Goal: Transaction & Acquisition: Purchase product/service

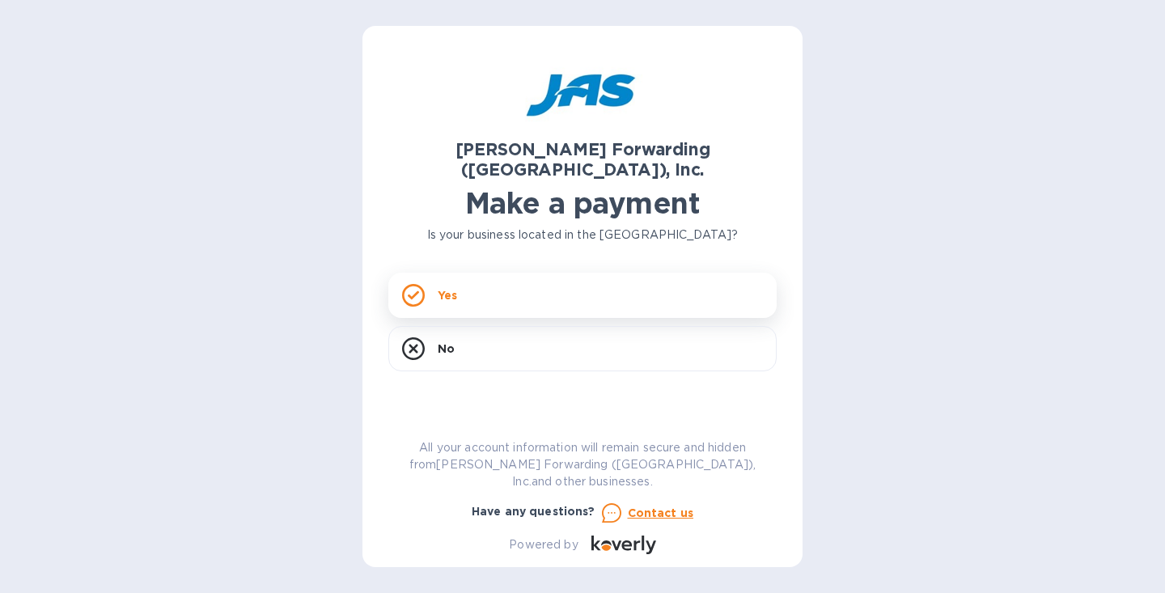
click at [545, 275] on div "Yes" at bounding box center [582, 295] width 388 height 45
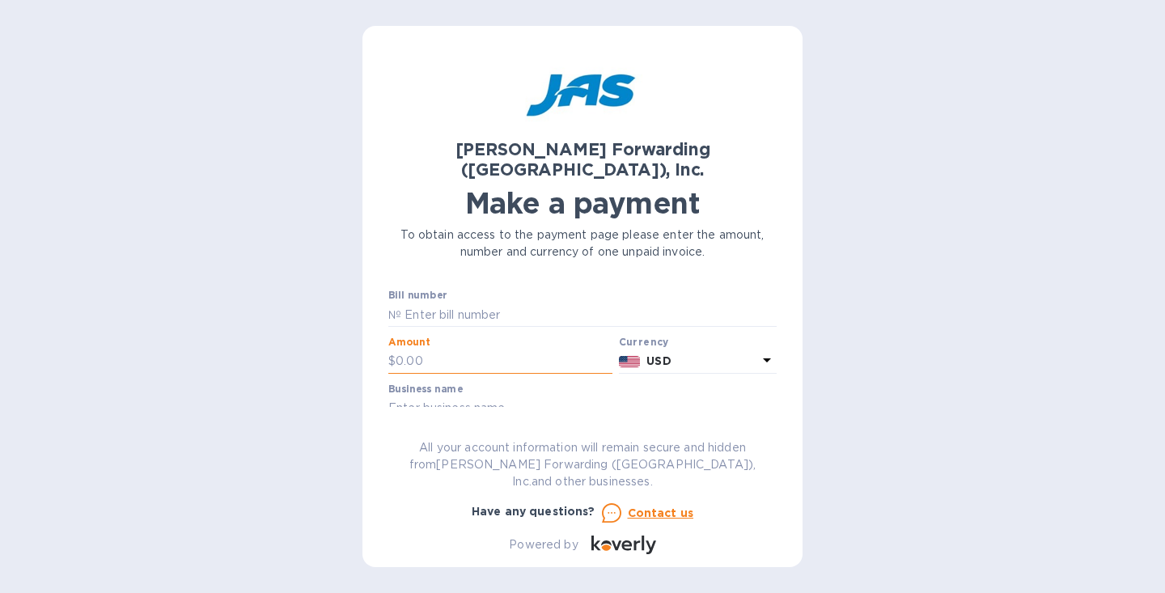
click at [436, 350] on input "text" at bounding box center [504, 362] width 217 height 24
type input "5,897"
click at [447, 397] on input "text" at bounding box center [582, 409] width 388 height 24
type input "ARC Transit"
click at [468, 431] on label "Customer reference number" at bounding box center [460, 436] width 145 height 10
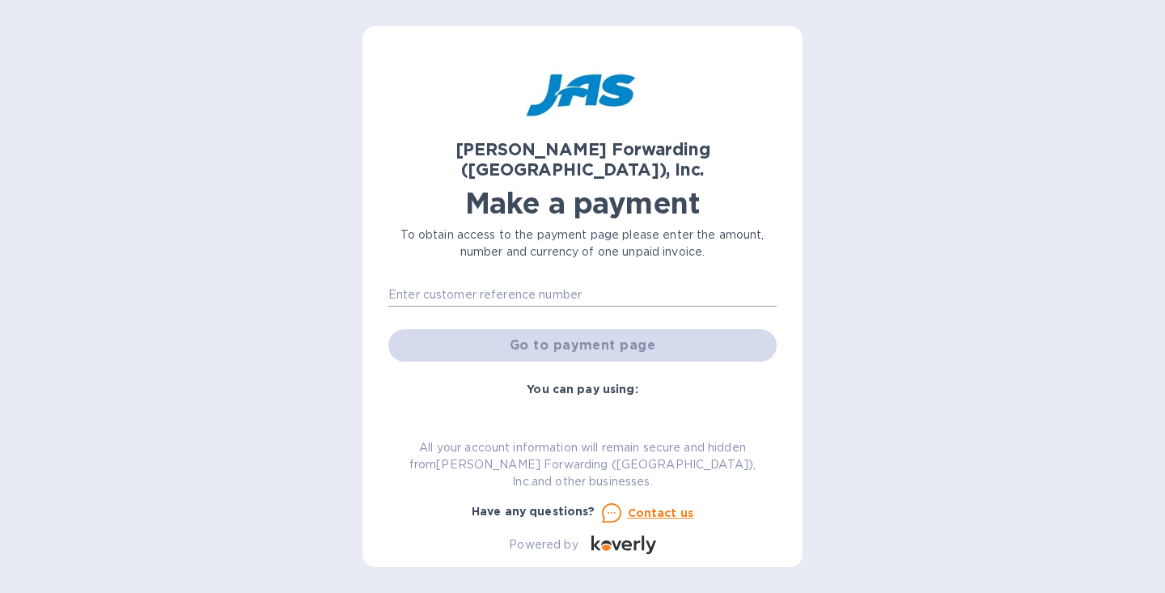
scroll to position [161, 0]
click at [570, 325] on div "Go to payment page" at bounding box center [582, 344] width 395 height 39
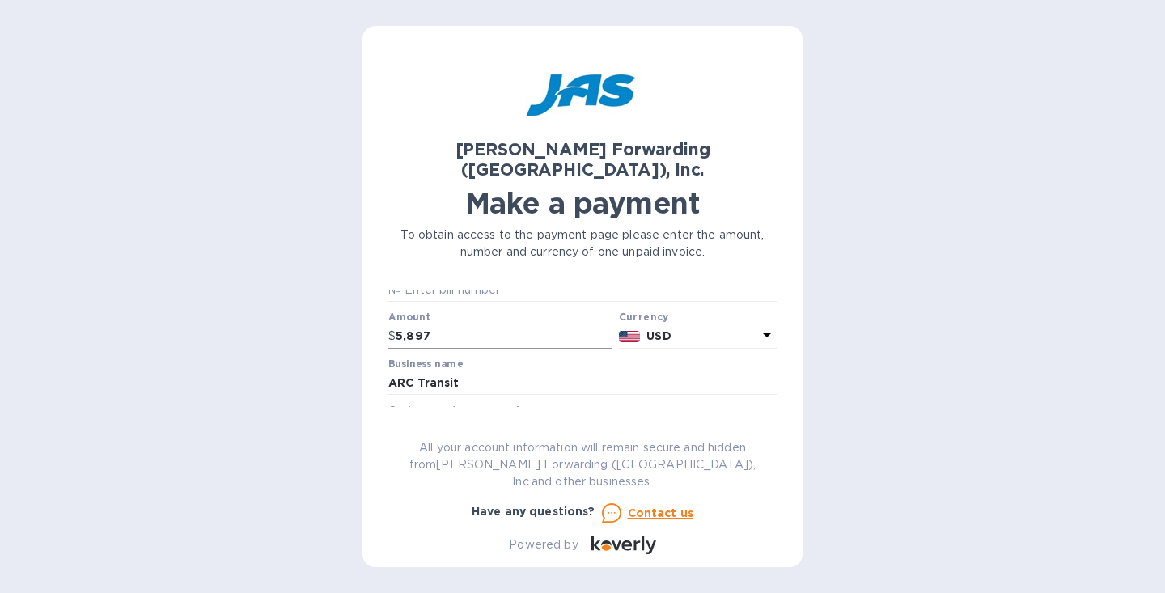
scroll to position [0, 0]
click at [448, 303] on input "text" at bounding box center [588, 315] width 375 height 24
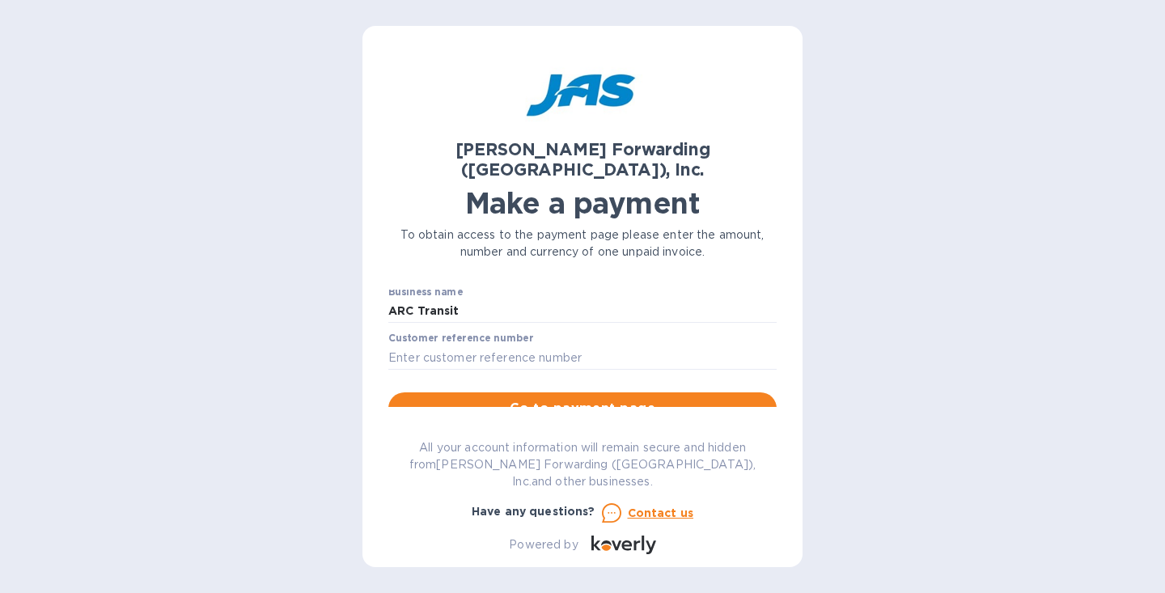
scroll to position [101, 0]
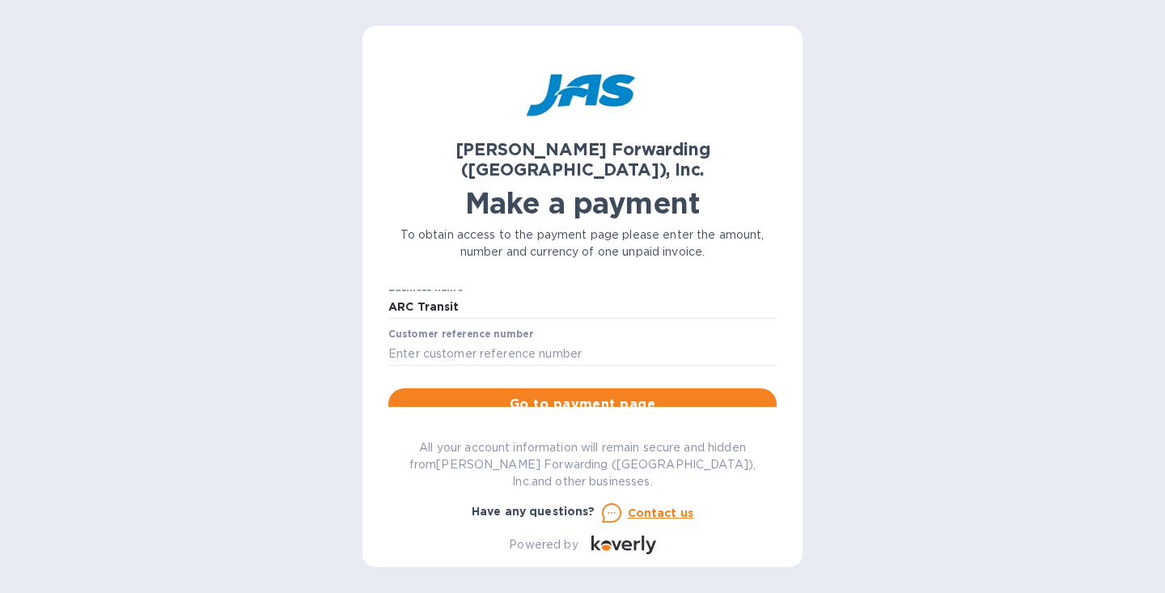
type input "QCHS00063369"
click at [586, 395] on span "Go to payment page" at bounding box center [582, 404] width 363 height 19
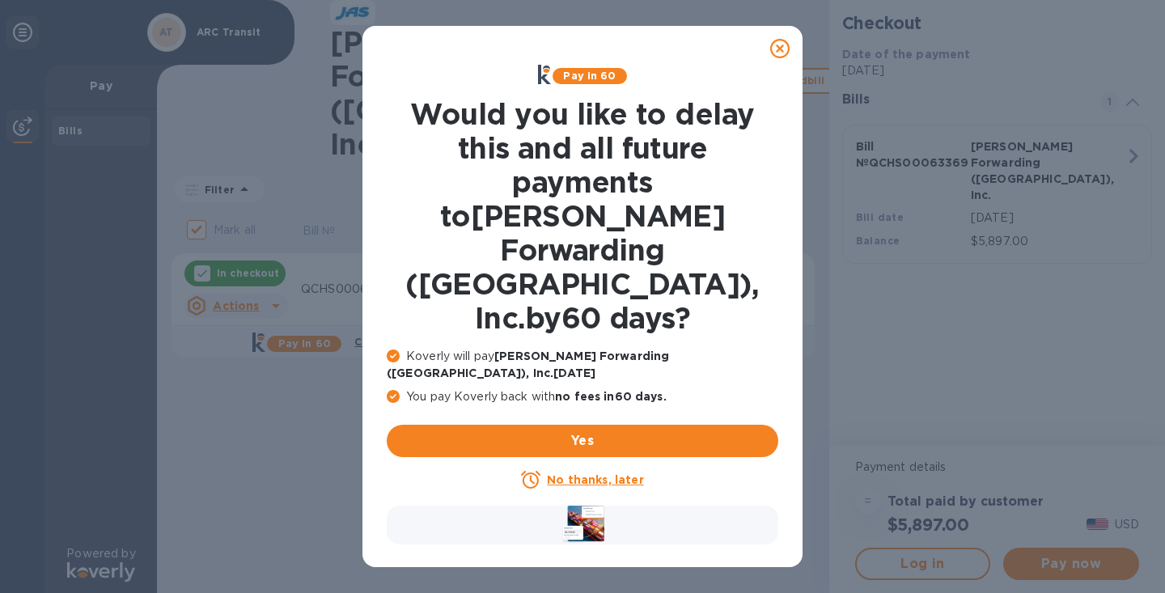
click at [782, 44] on icon at bounding box center [779, 48] width 19 height 19
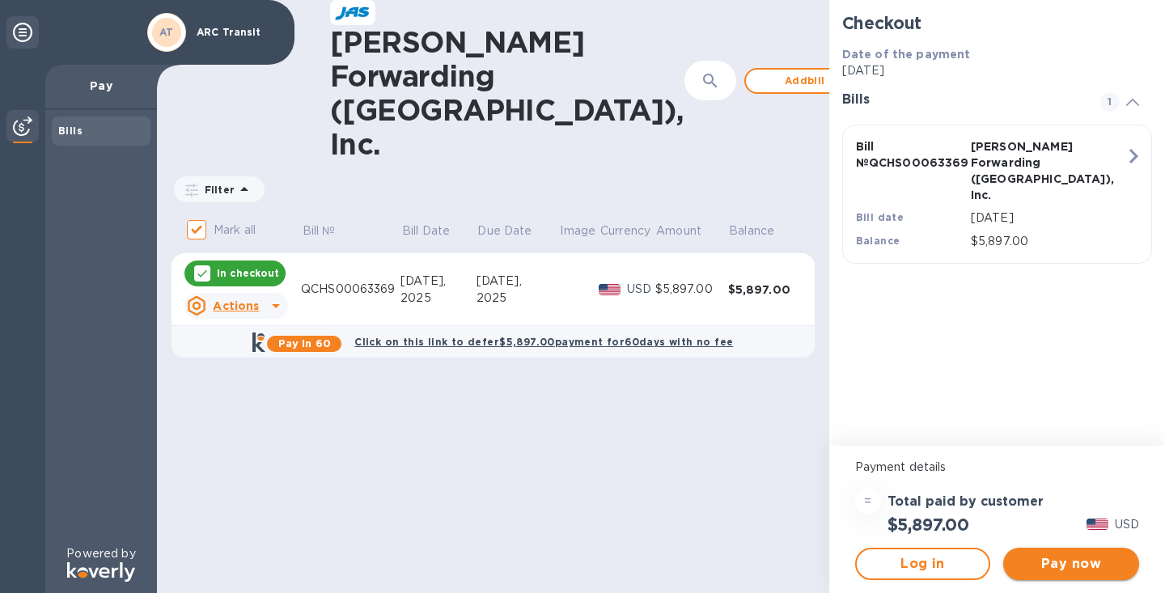
click at [1076, 560] on span "Pay now" at bounding box center [1071, 563] width 110 height 19
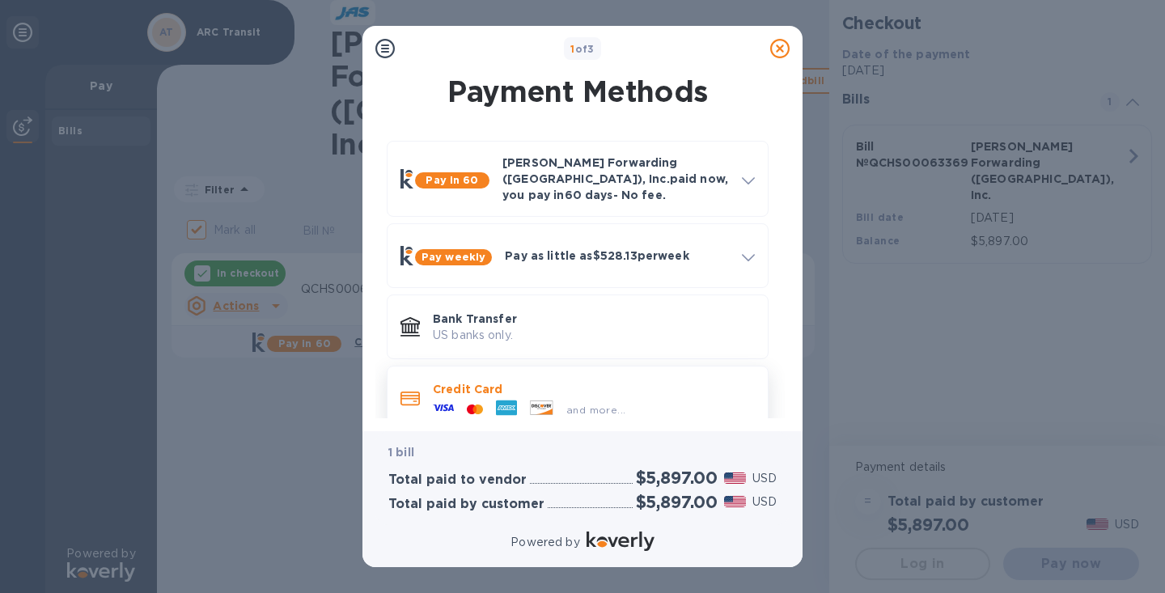
scroll to position [14, 0]
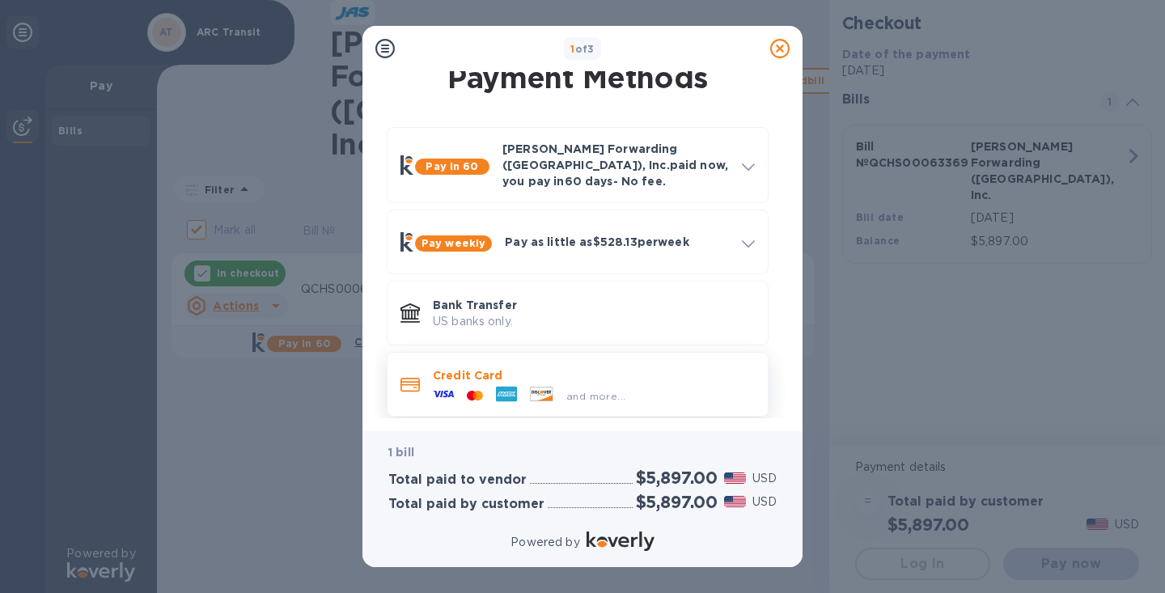
click at [602, 390] on span "and more..." at bounding box center [595, 396] width 59 height 12
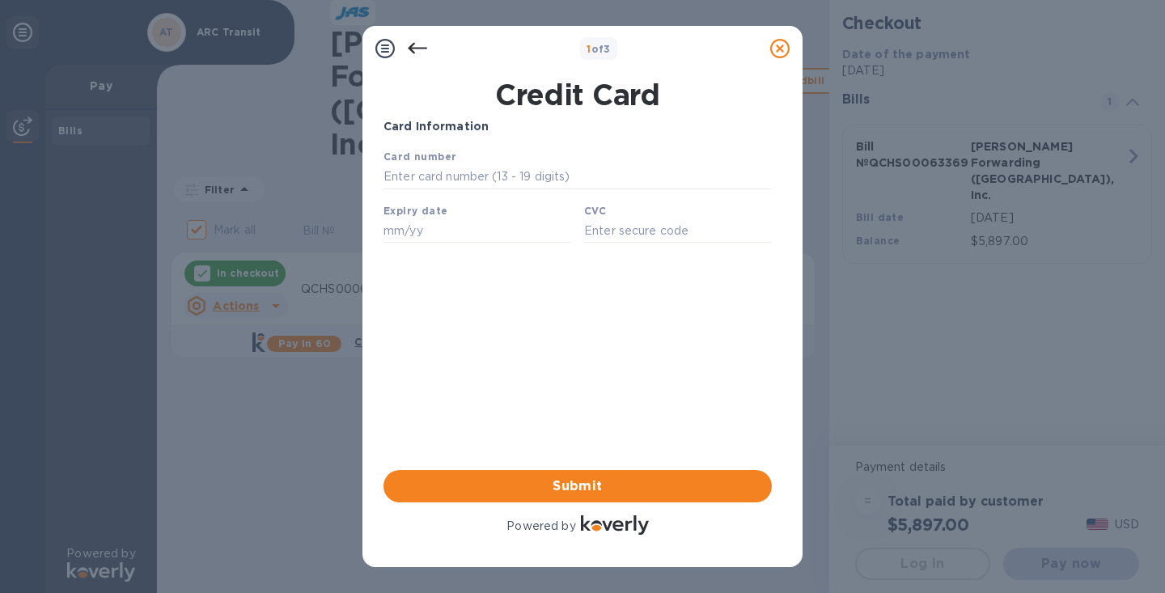
scroll to position [0, 0]
click at [414, 47] on icon at bounding box center [417, 48] width 19 height 19
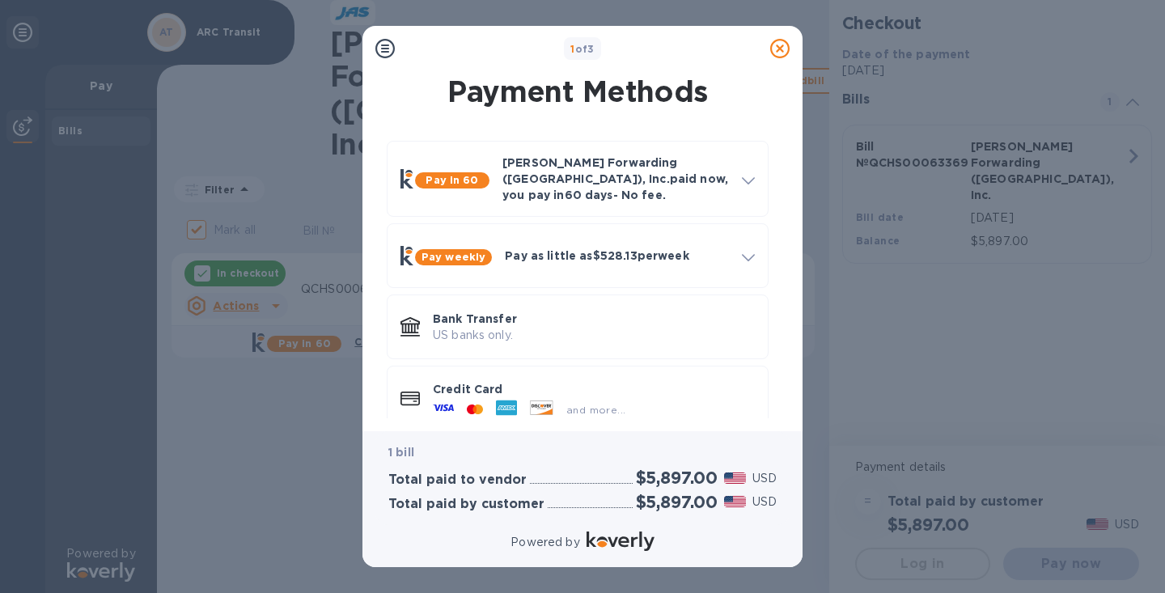
scroll to position [14, 0]
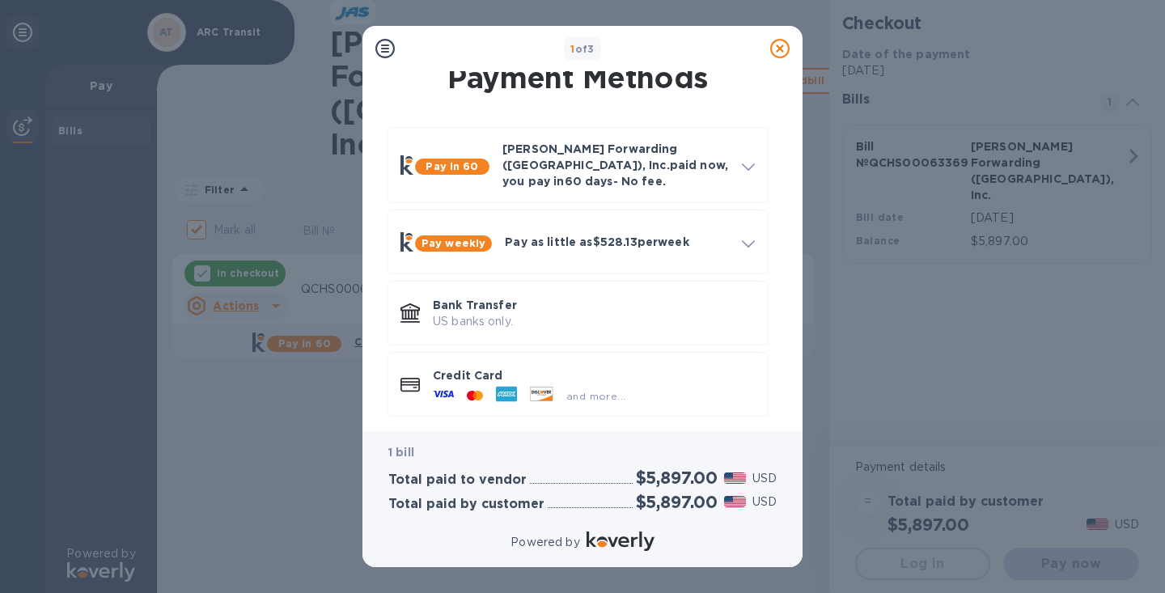
click at [552, 367] on p "Credit Card" at bounding box center [594, 375] width 322 height 16
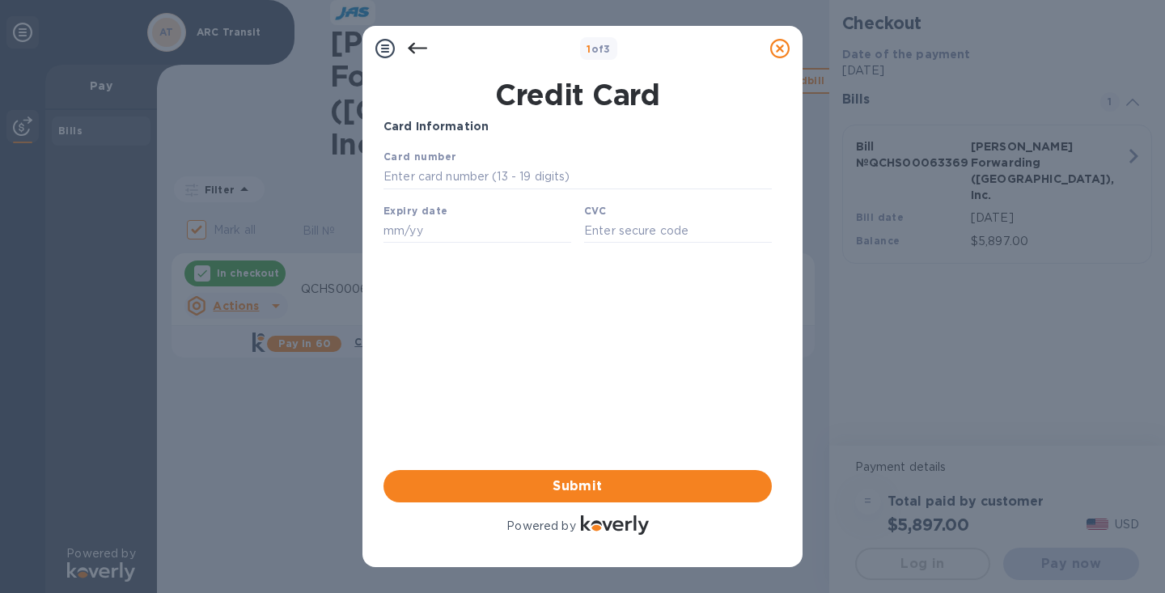
scroll to position [0, 0]
click at [406, 177] on input "text" at bounding box center [578, 177] width 388 height 24
type input "[CREDIT_CARD_NUMBER]"
click at [402, 230] on input "text" at bounding box center [478, 230] width 188 height 24
type input "06/26"
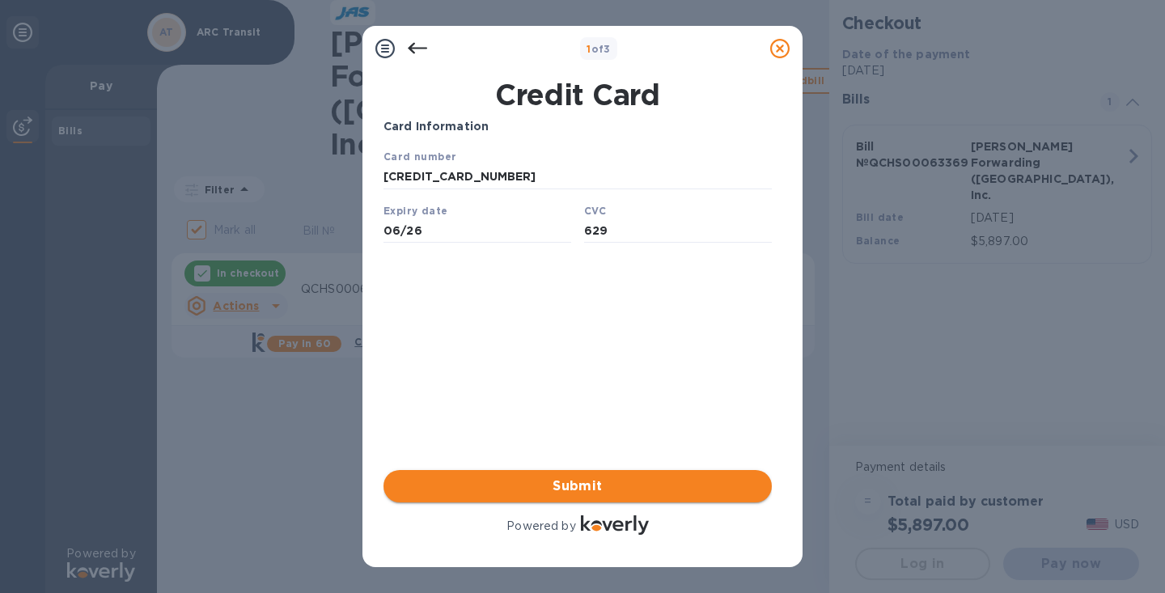
type input "629"
click at [564, 482] on span "Submit" at bounding box center [578, 486] width 363 height 19
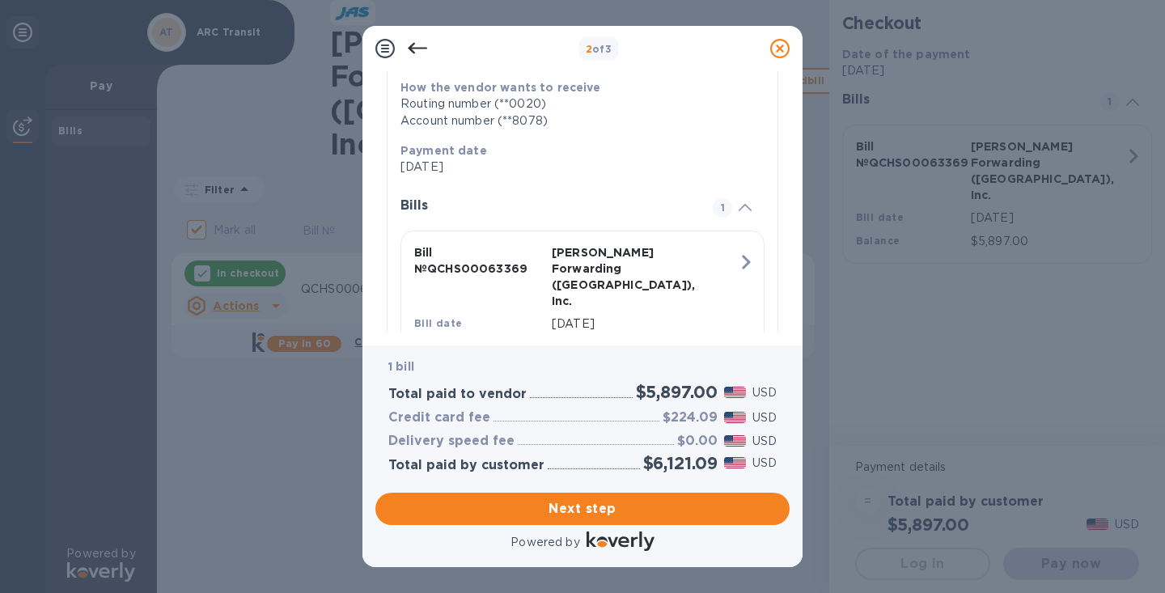
scroll to position [292, 0]
click at [413, 48] on icon at bounding box center [417, 48] width 19 height 11
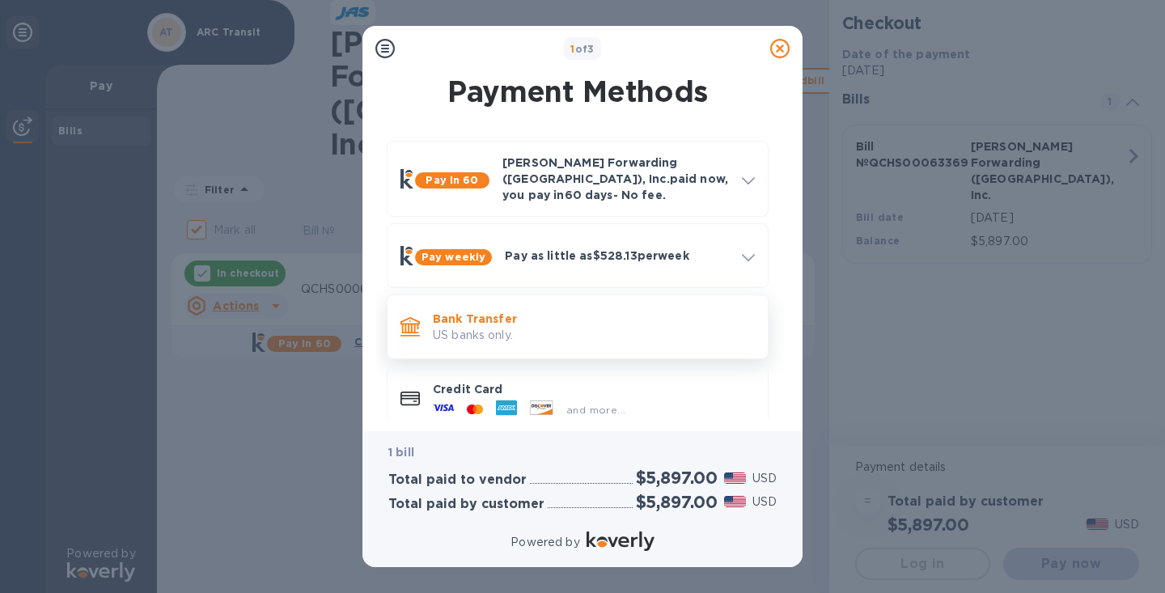
click at [554, 327] on p "US banks only." at bounding box center [594, 335] width 322 height 17
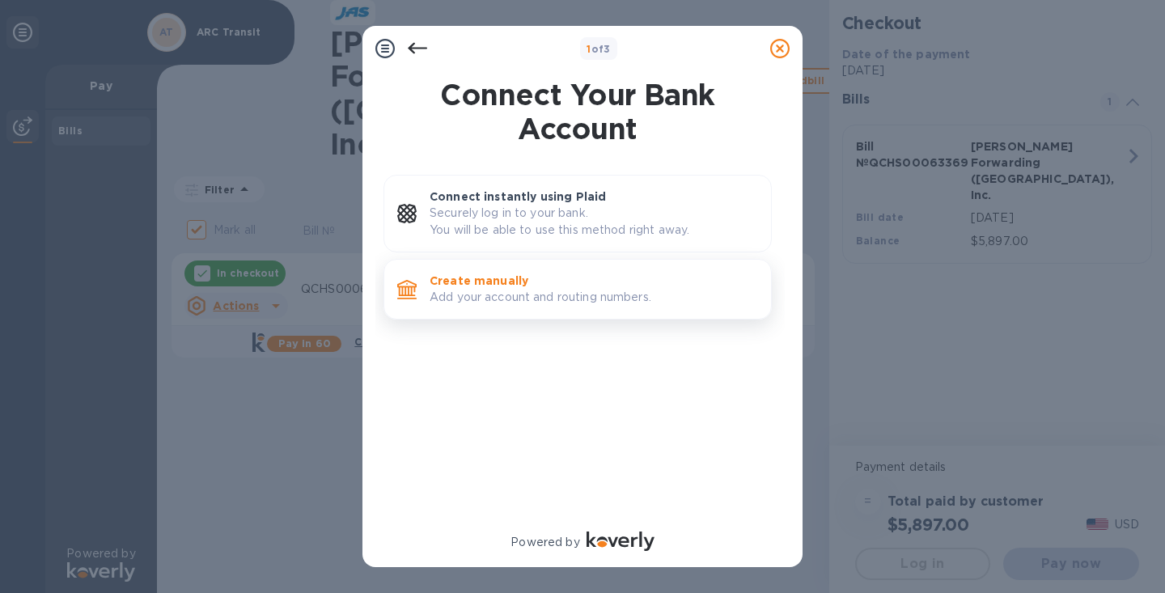
click at [588, 298] on p "Add your account and routing numbers." at bounding box center [594, 297] width 329 height 17
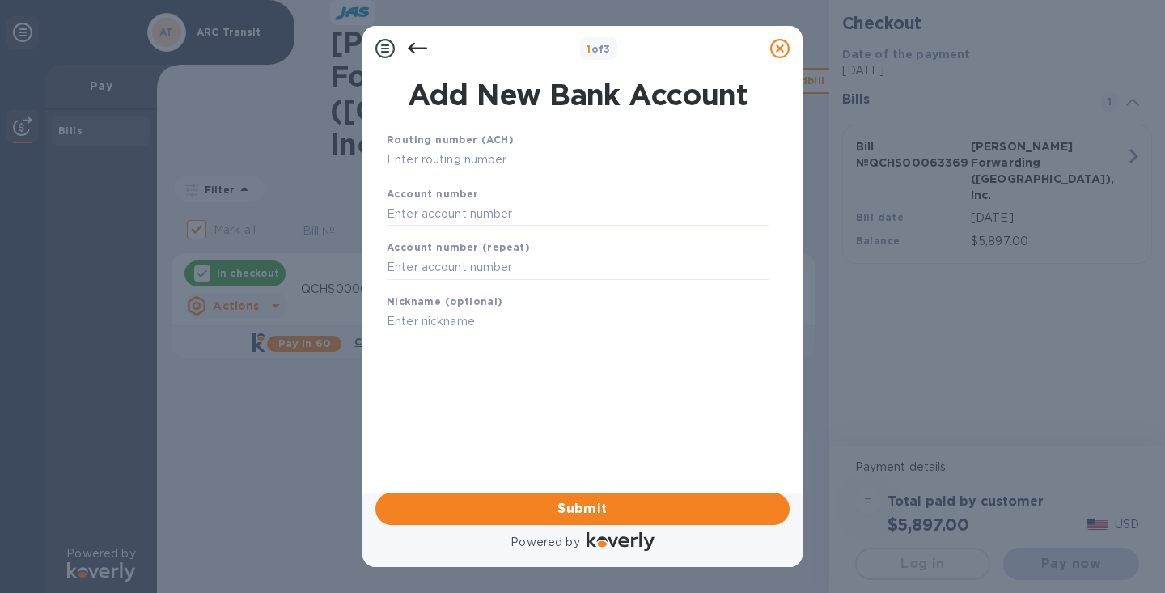
click at [417, 157] on input "text" at bounding box center [578, 160] width 382 height 24
click at [418, 157] on input "text" at bounding box center [578, 160] width 382 height 24
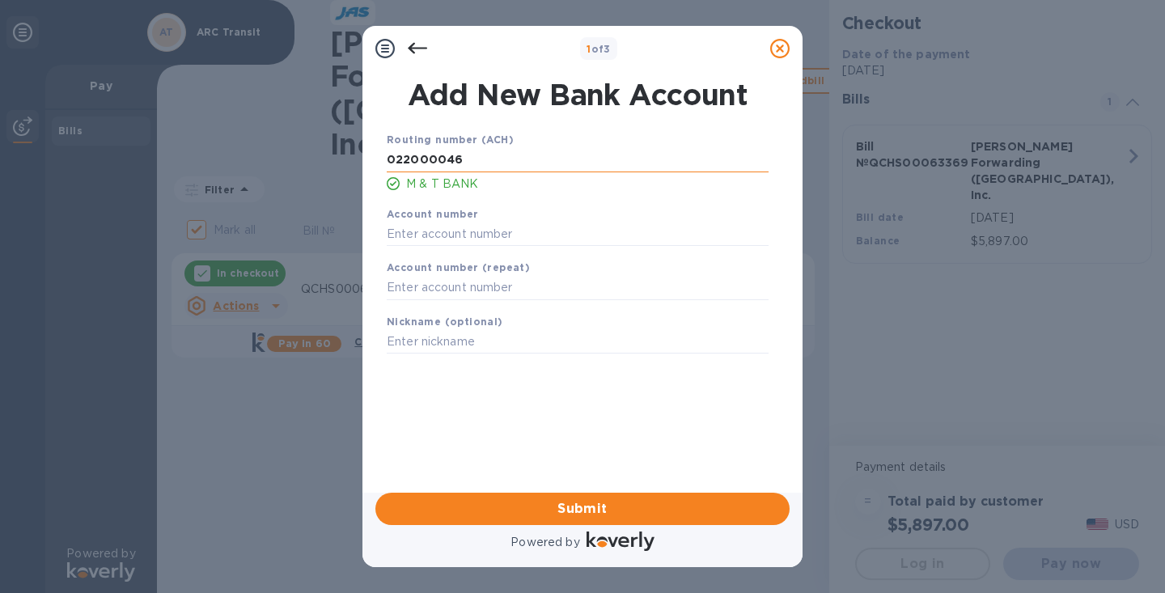
type input "022000046"
type input "61000000165359"
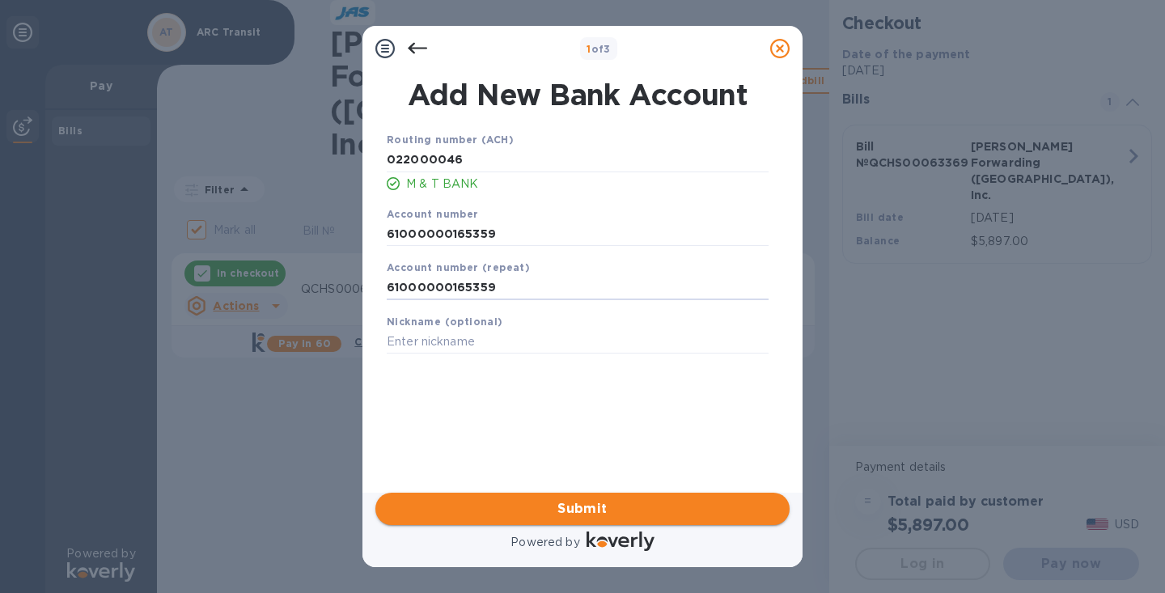
type input "61000000165359"
click at [571, 503] on span "Submit" at bounding box center [582, 508] width 388 height 19
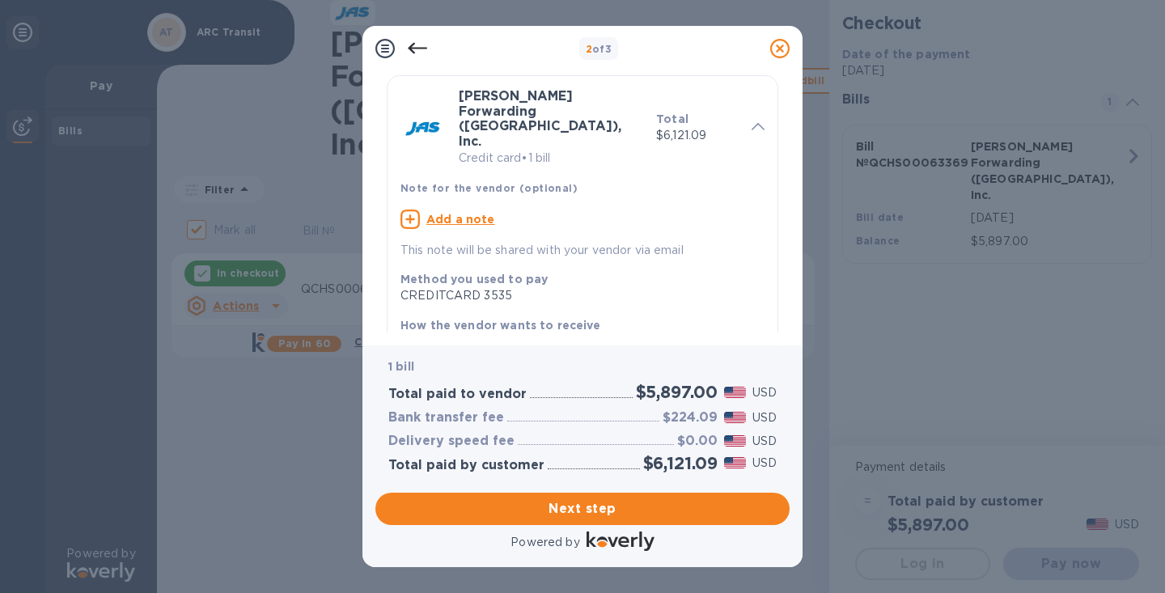
scroll to position [55, 0]
click at [411, 42] on icon at bounding box center [417, 48] width 19 height 19
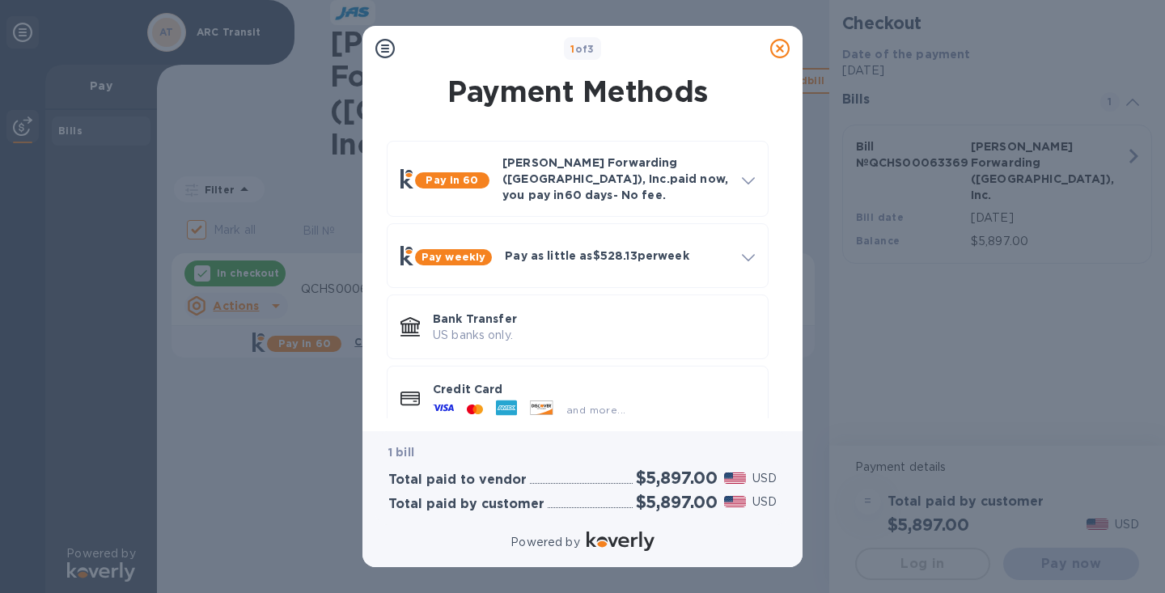
click at [776, 49] on icon at bounding box center [779, 48] width 19 height 19
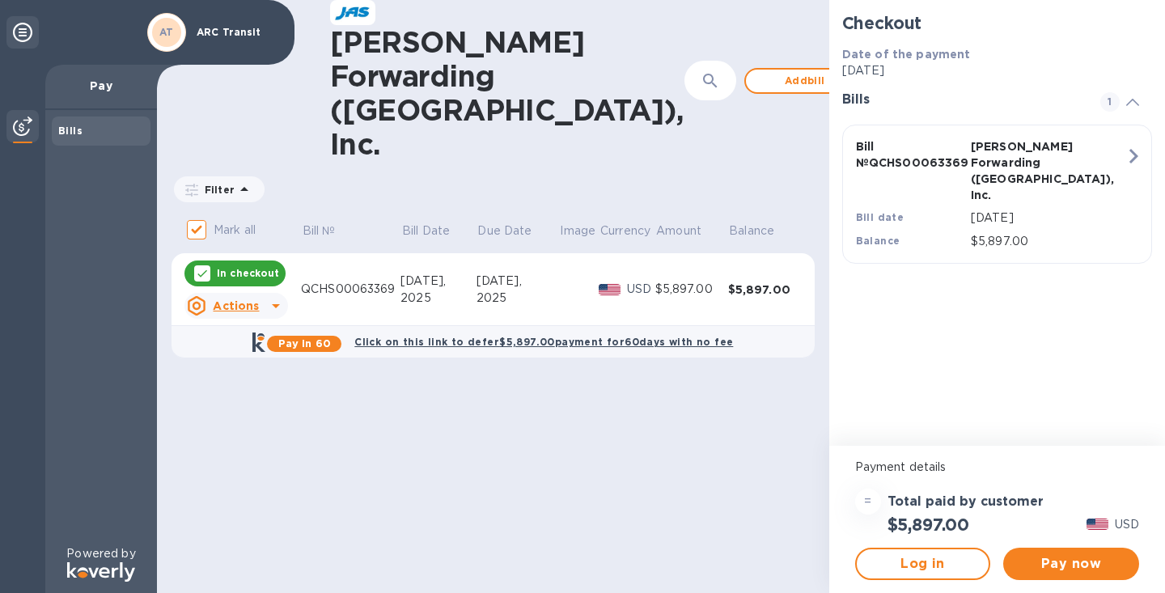
click at [907, 75] on icon at bounding box center [910, 81] width 7 height 13
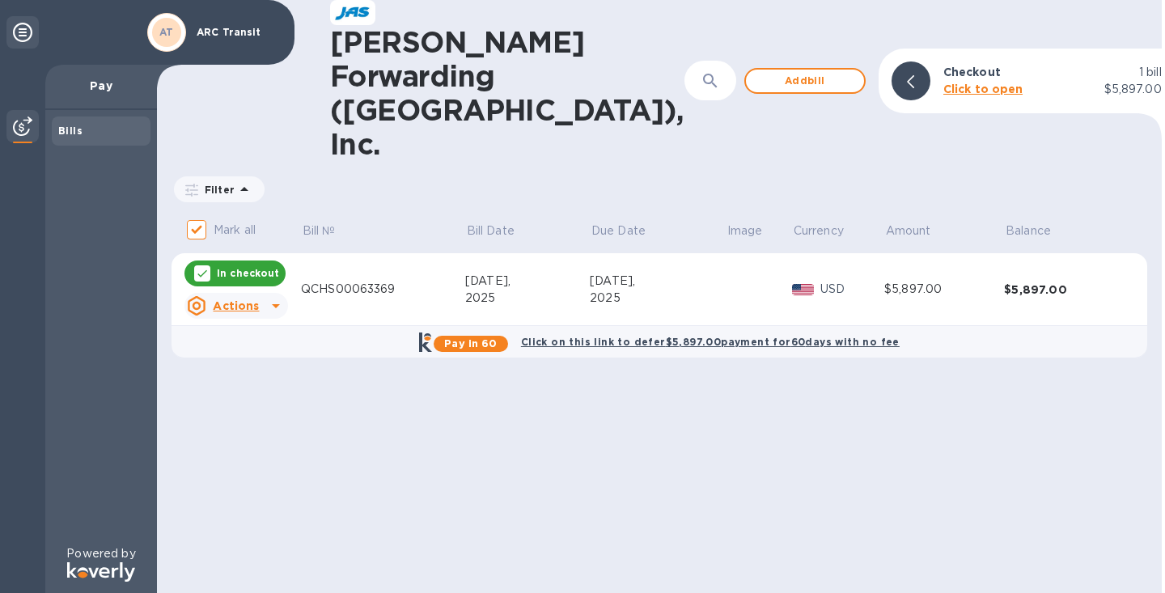
click at [907, 75] on icon at bounding box center [910, 81] width 7 height 13
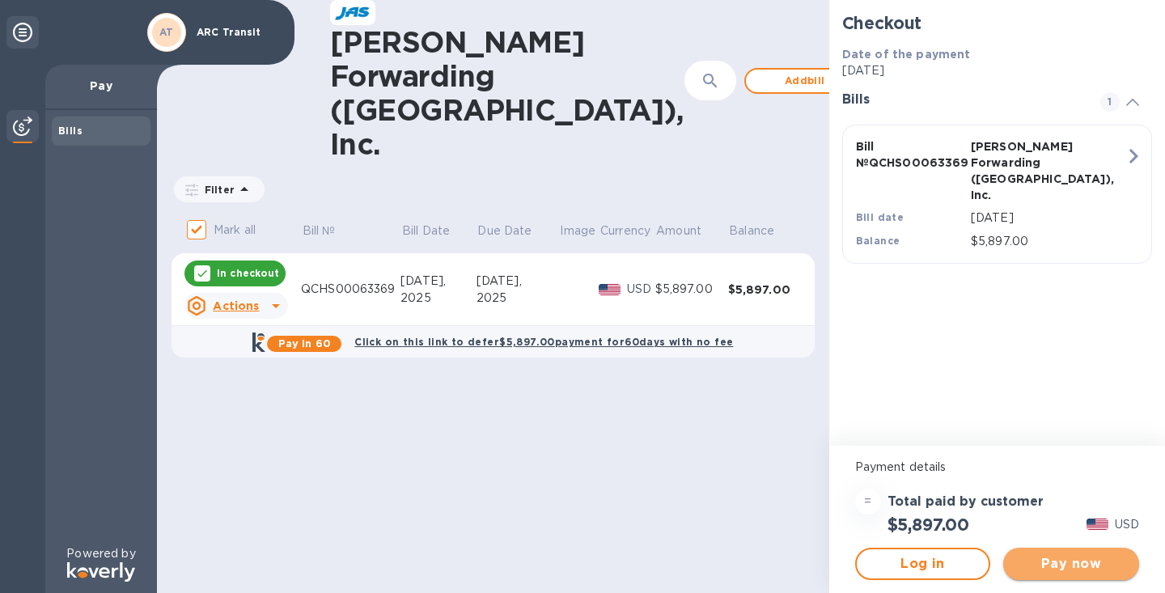
click at [1080, 562] on span "Pay now" at bounding box center [1071, 563] width 110 height 19
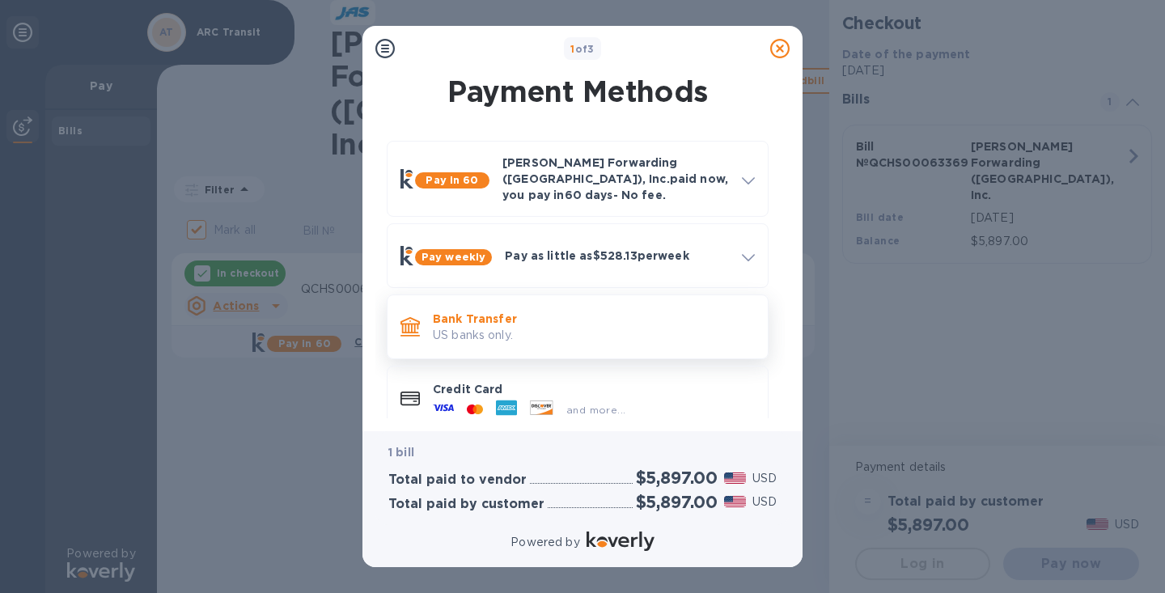
click at [487, 327] on p "US banks only." at bounding box center [594, 335] width 322 height 17
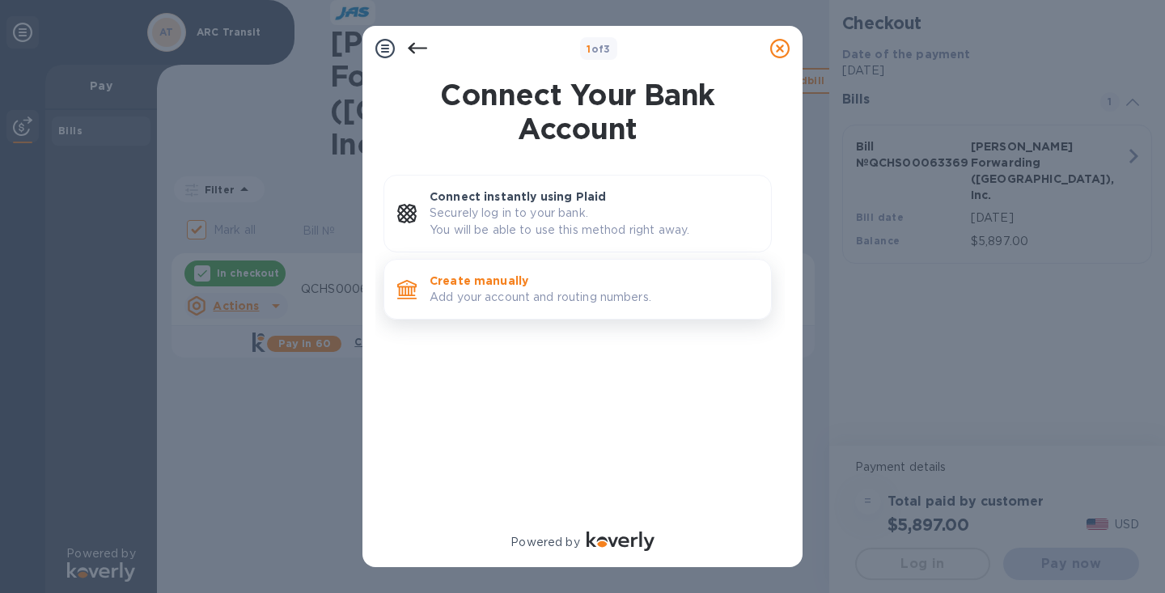
click at [477, 289] on p "Add your account and routing numbers." at bounding box center [594, 297] width 329 height 17
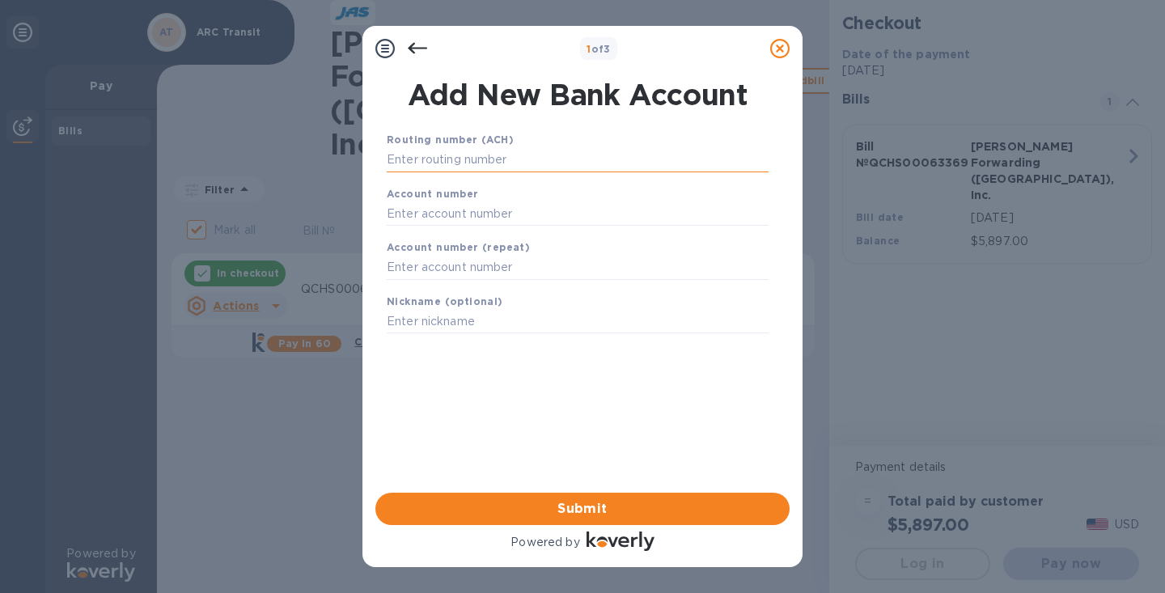
click at [437, 152] on input "text" at bounding box center [578, 160] width 382 height 24
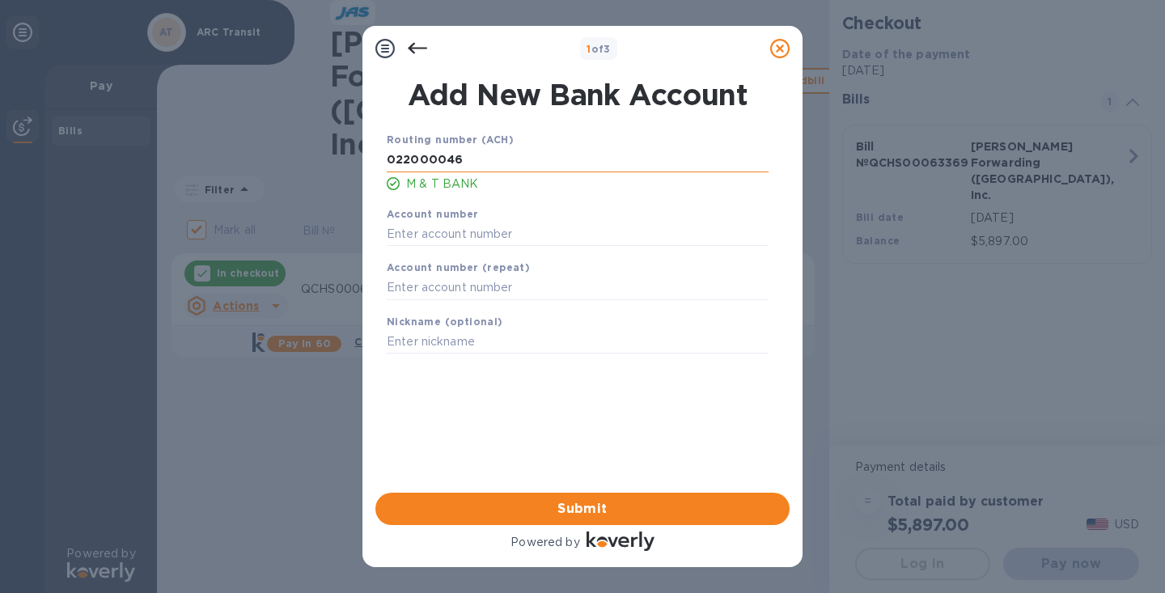
type input "022000046"
type input "8"
type input "61000000165359"
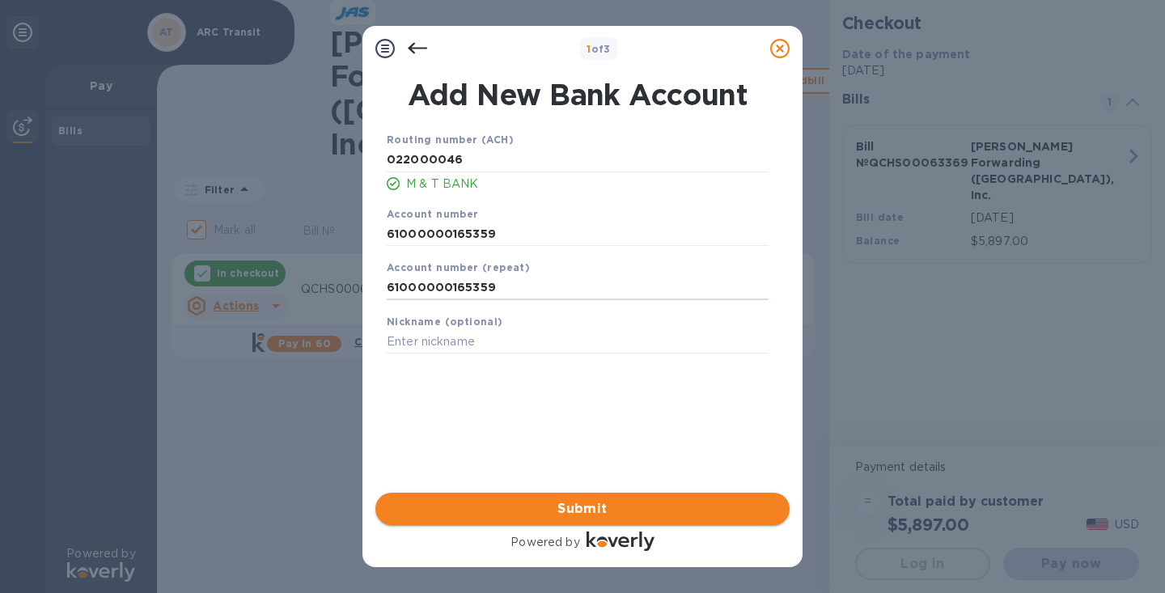
type input "61000000165359"
click at [569, 507] on span "Submit" at bounding box center [582, 508] width 388 height 19
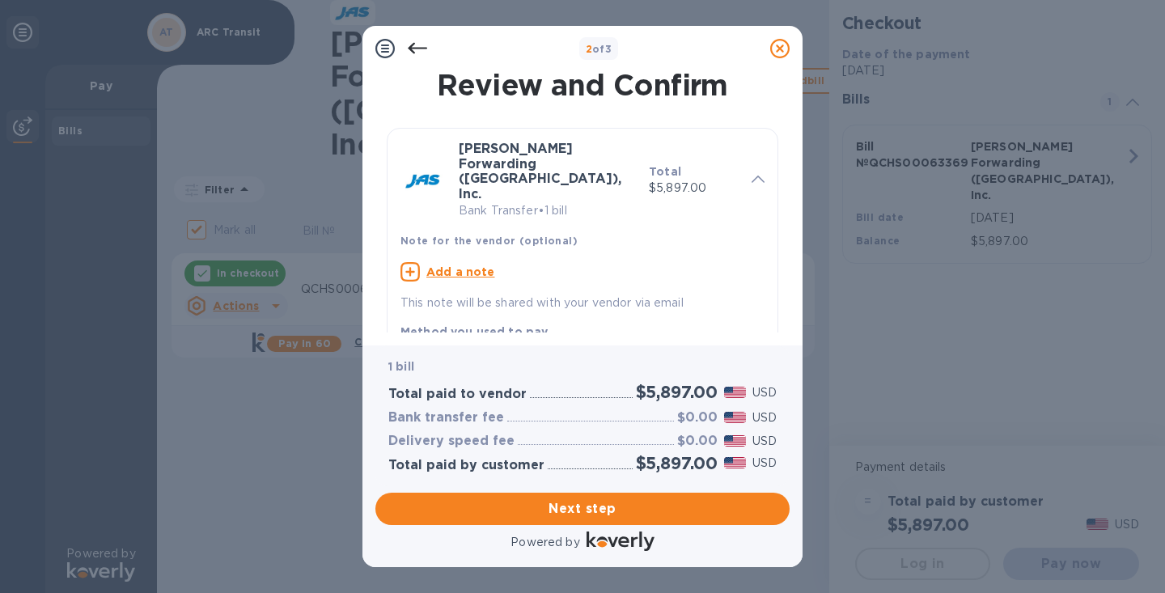
click at [443, 265] on u "Add a note" at bounding box center [460, 271] width 69 height 13
click at [434, 267] on textarea at bounding box center [570, 274] width 338 height 14
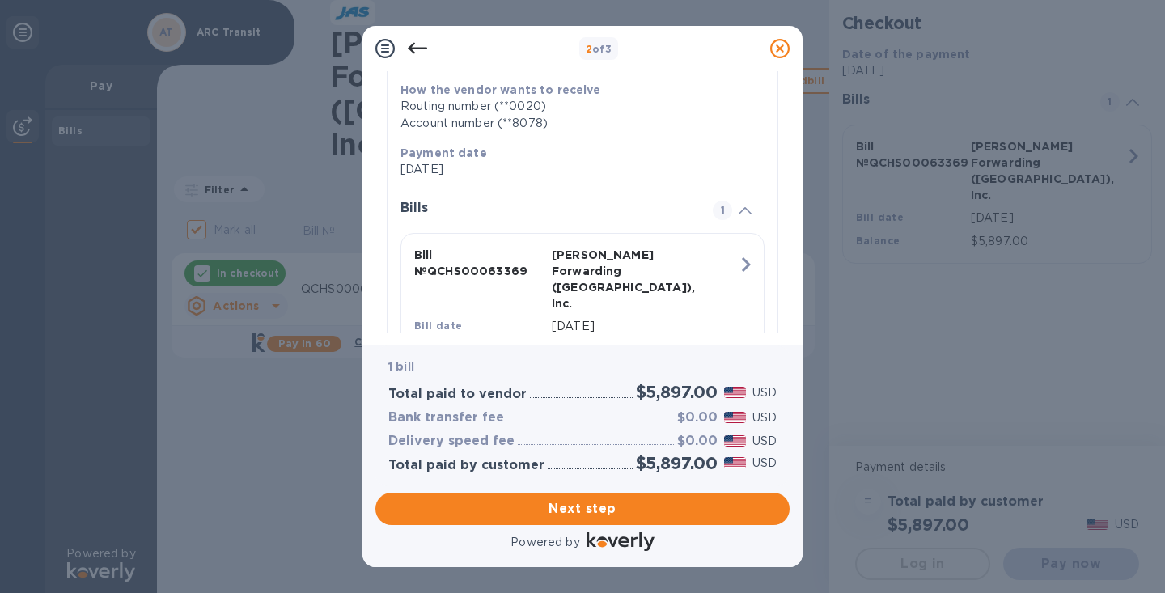
scroll to position [320, 0]
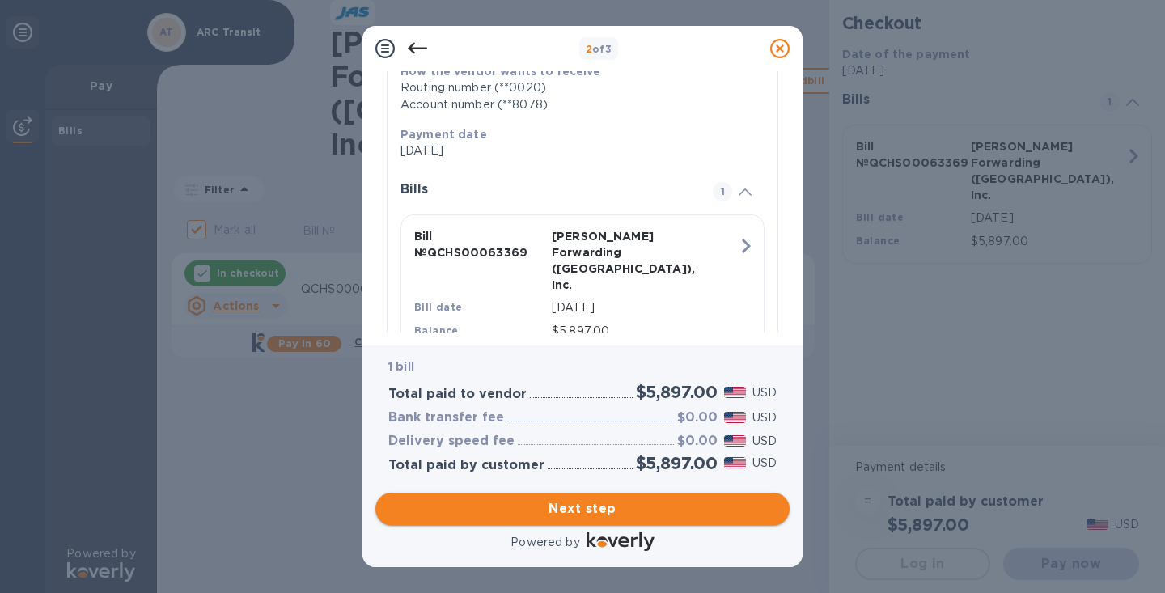
type textarea "payment from ARC Transit"
click at [554, 502] on span "Next step" at bounding box center [582, 508] width 388 height 19
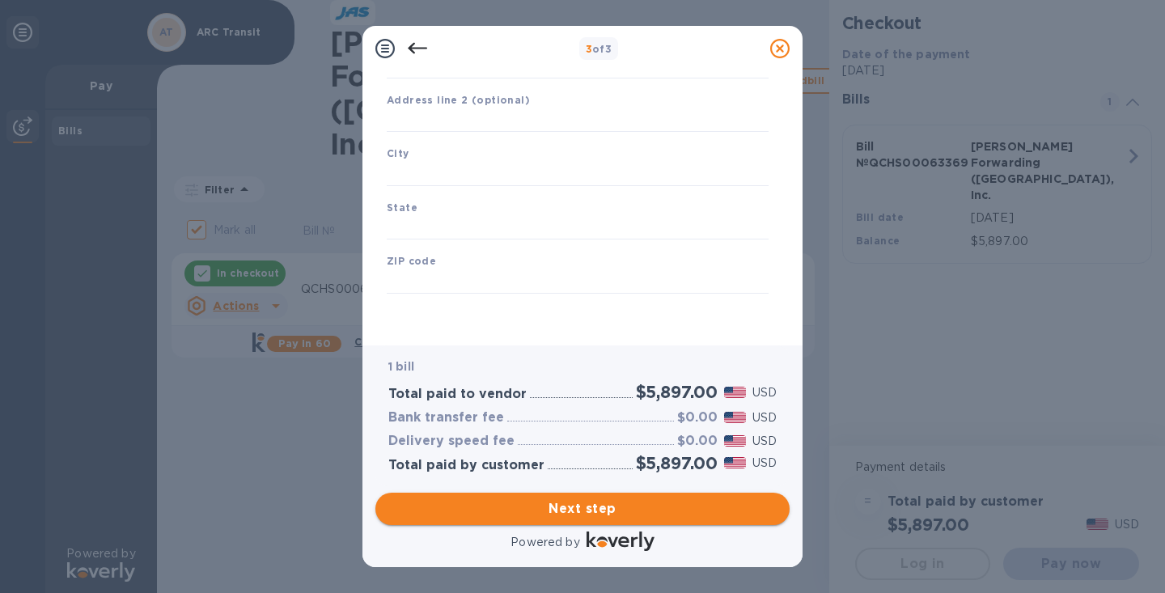
scroll to position [198, 0]
type input "[GEOGRAPHIC_DATA]"
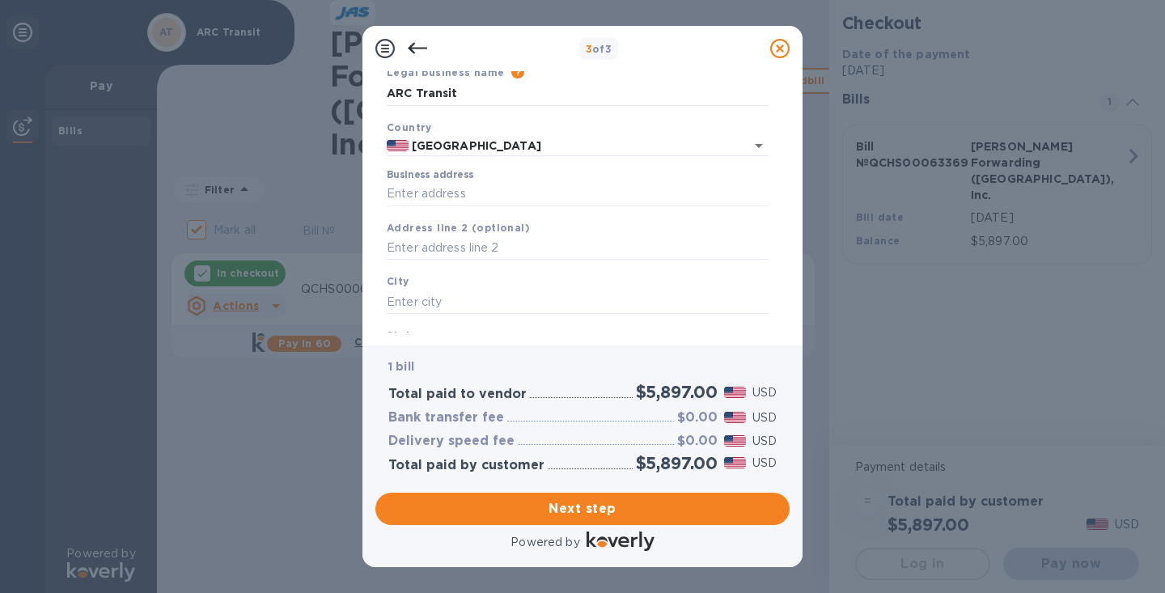
scroll to position [75, 0]
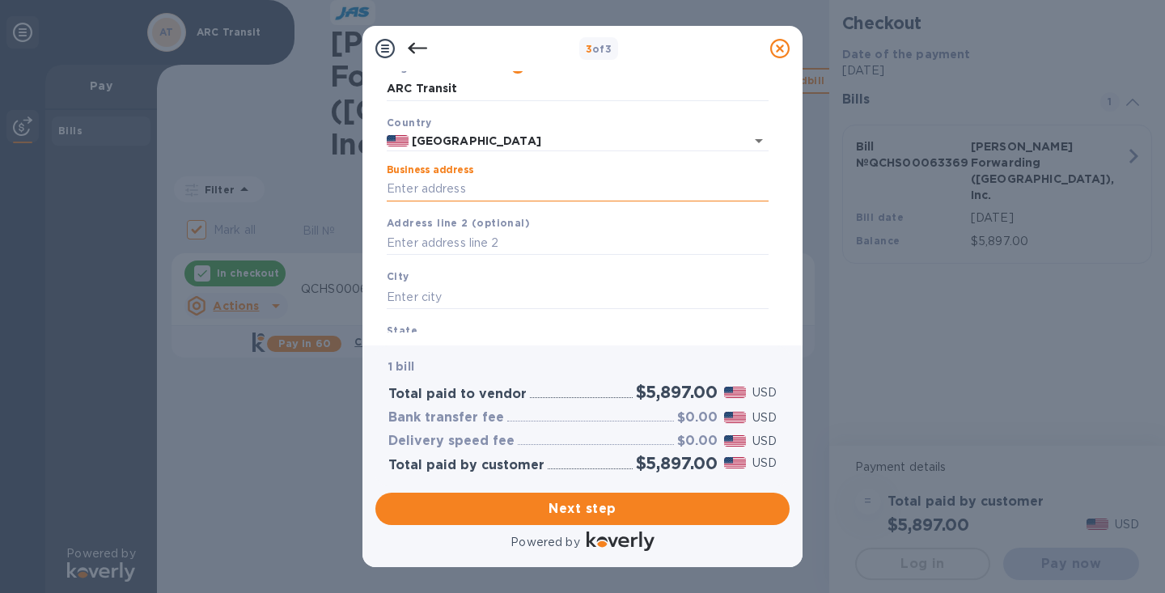
click at [416, 187] on input "Business address" at bounding box center [578, 189] width 382 height 24
type input "[STREET_ADDRESS]"
type input "Wilmington"
type input "NC"
type input "28412"
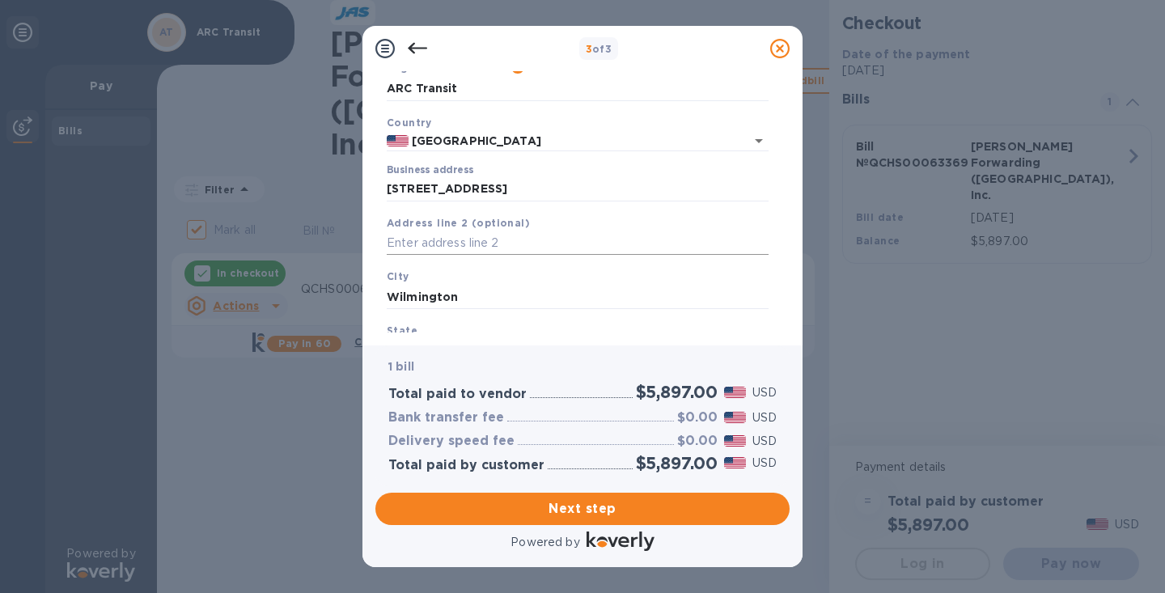
click at [452, 243] on input "text" at bounding box center [578, 243] width 382 height 24
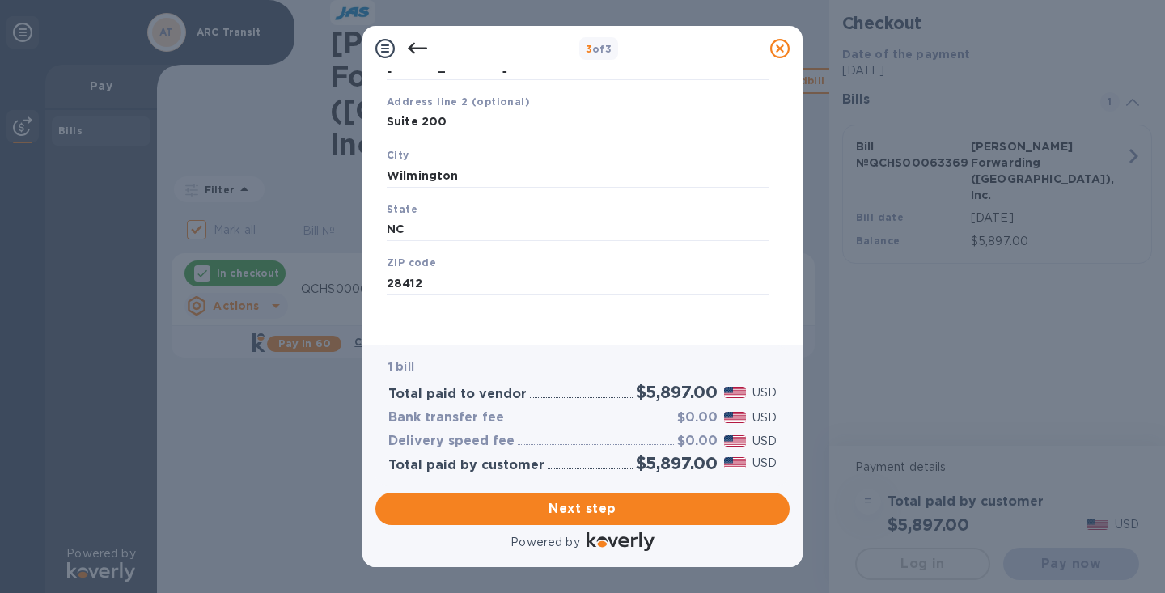
scroll to position [198, 0]
type input "Suite 200"
click at [592, 507] on span "Next step" at bounding box center [582, 508] width 388 height 19
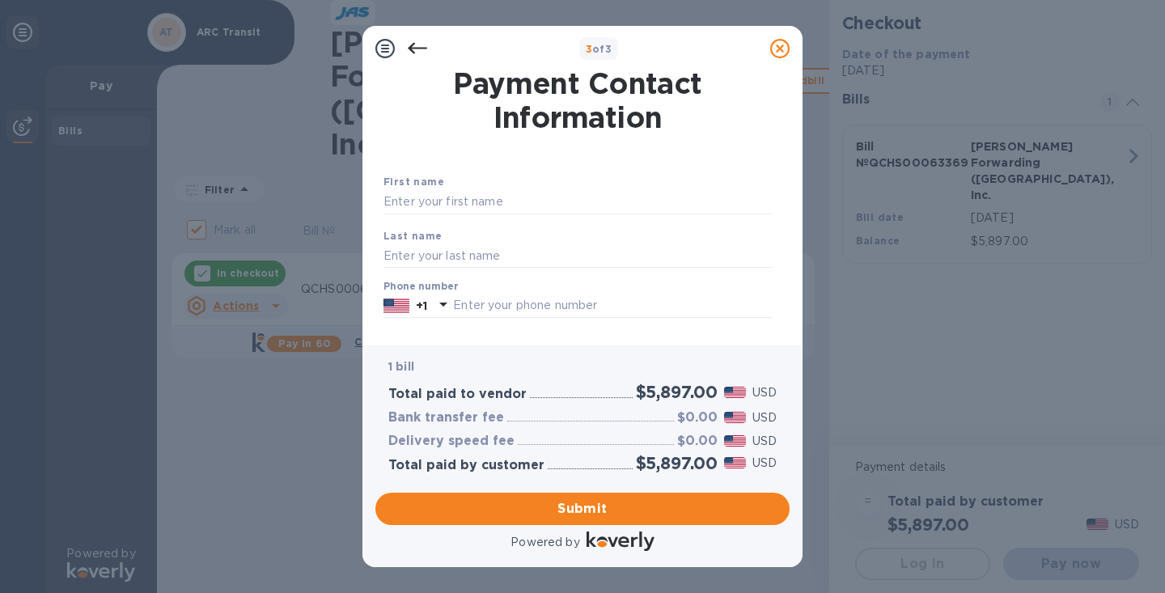
scroll to position [0, 0]
click at [429, 202] on input "text" at bounding box center [578, 204] width 388 height 24
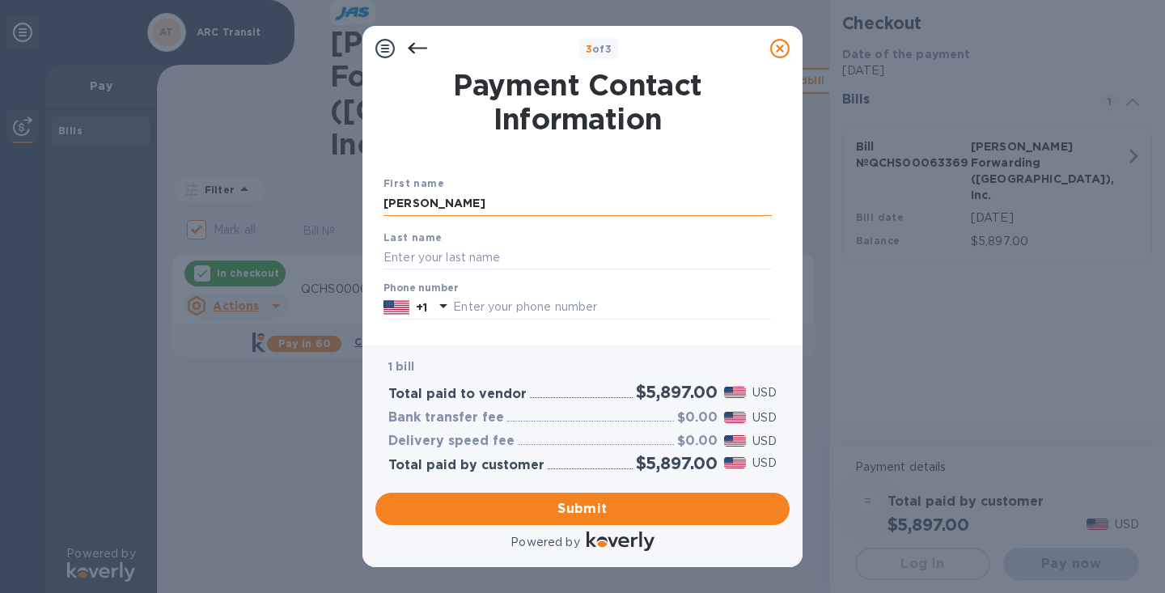
type input "[PERSON_NAME]"
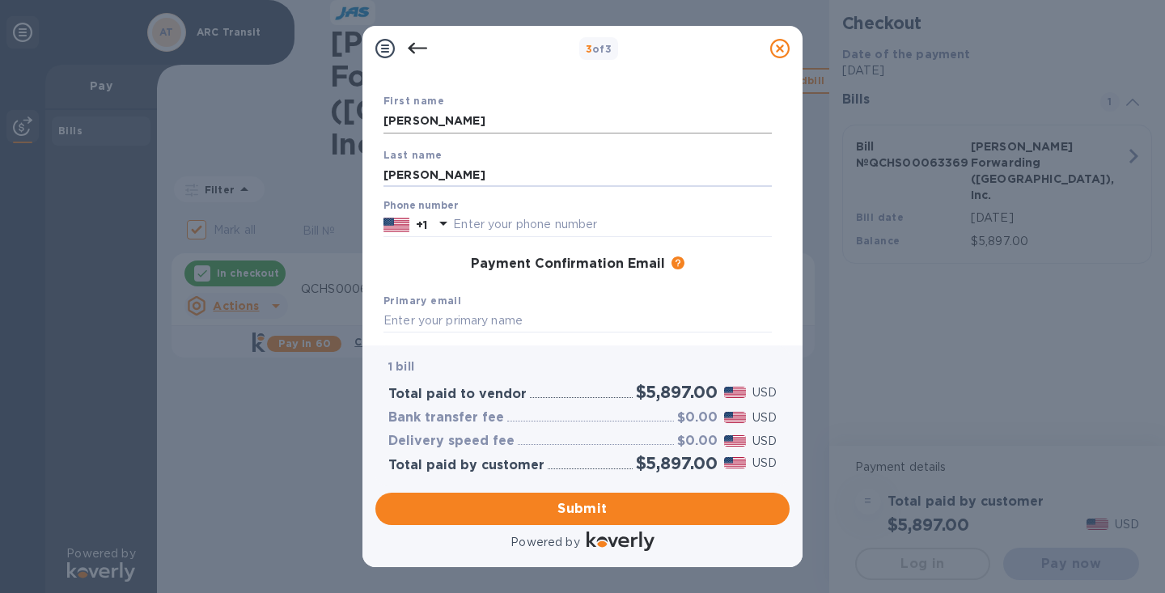
scroll to position [87, 0]
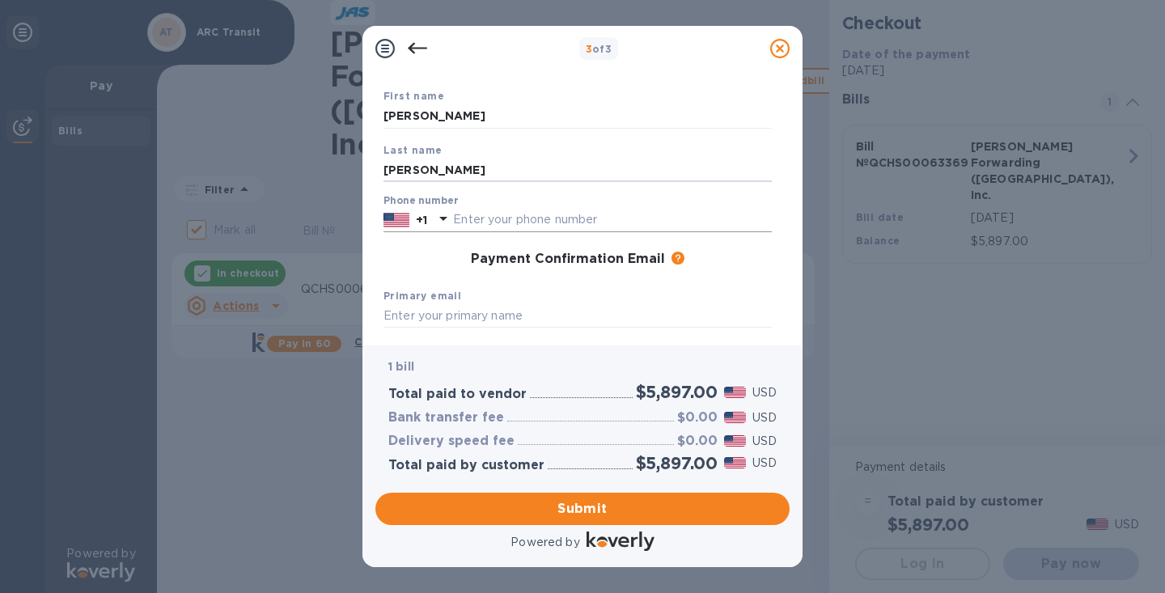
type input "[PERSON_NAME]"
click at [494, 215] on input "text" at bounding box center [612, 220] width 319 height 24
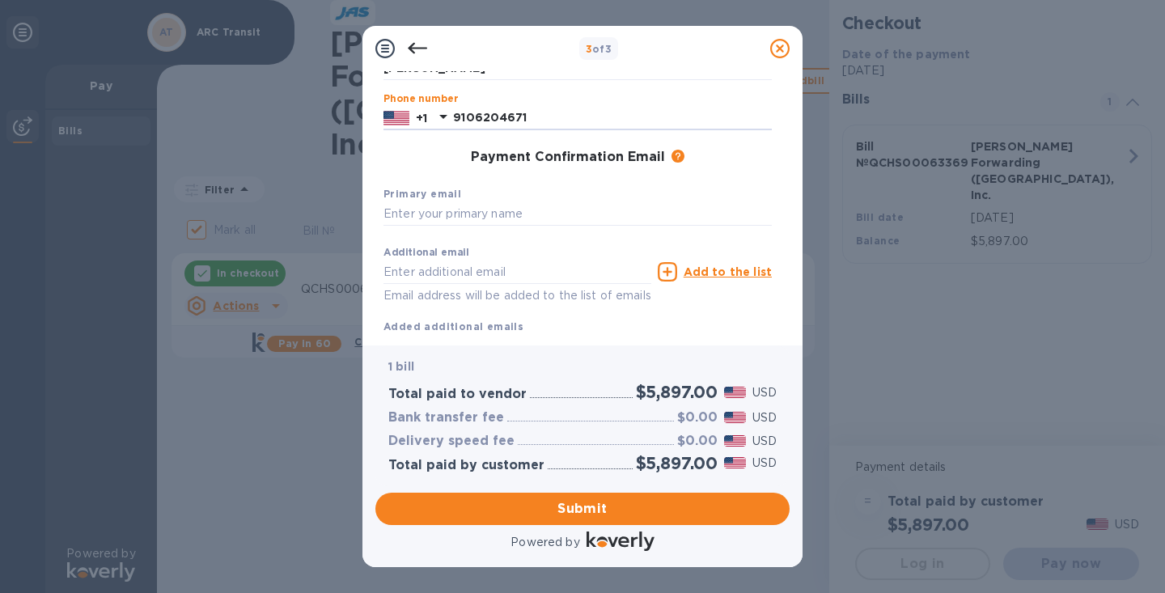
scroll to position [192, 0]
type input "9106204671"
click at [430, 206] on input "text" at bounding box center [578, 212] width 388 height 24
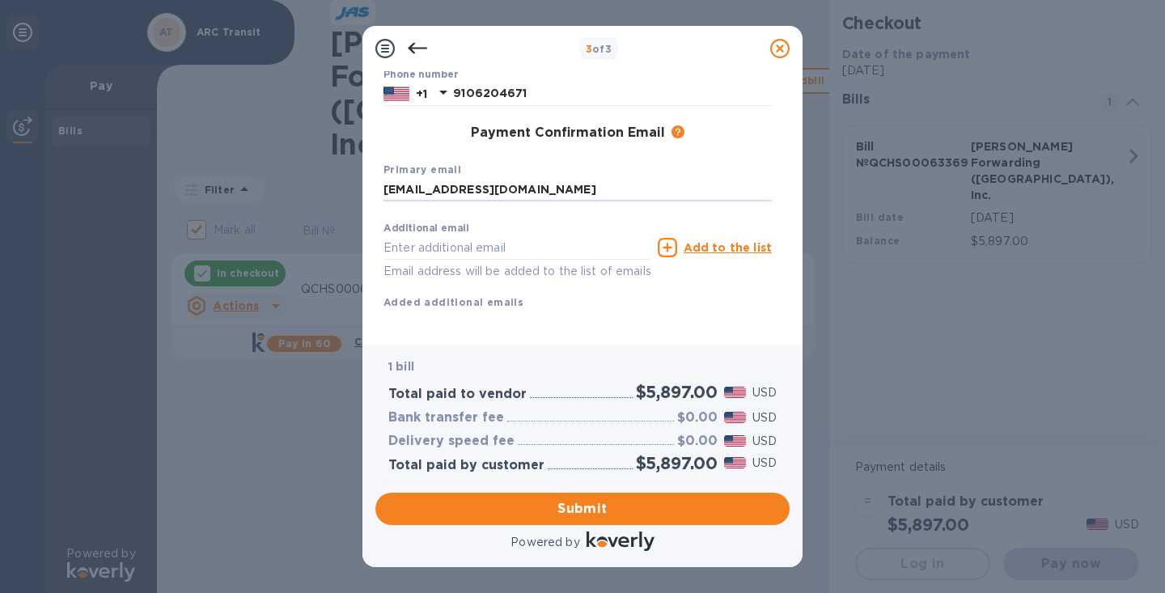
scroll to position [236, 0]
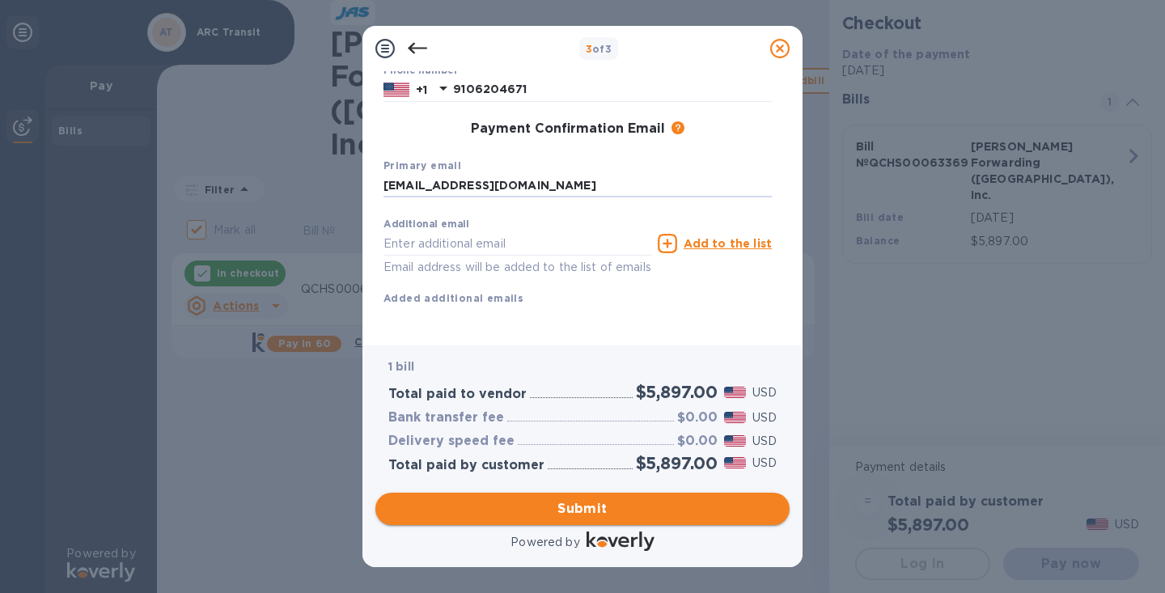
type input "[EMAIL_ADDRESS][DOMAIN_NAME]"
click at [588, 501] on span "Submit" at bounding box center [582, 508] width 388 height 19
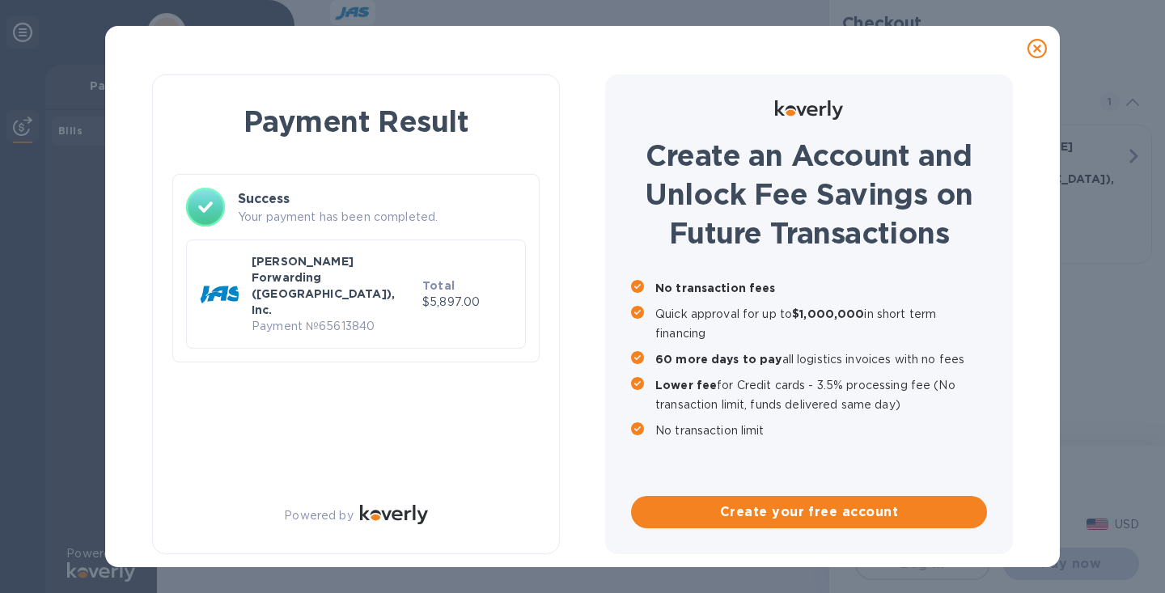
checkbox input "false"
